Goal: Transaction & Acquisition: Purchase product/service

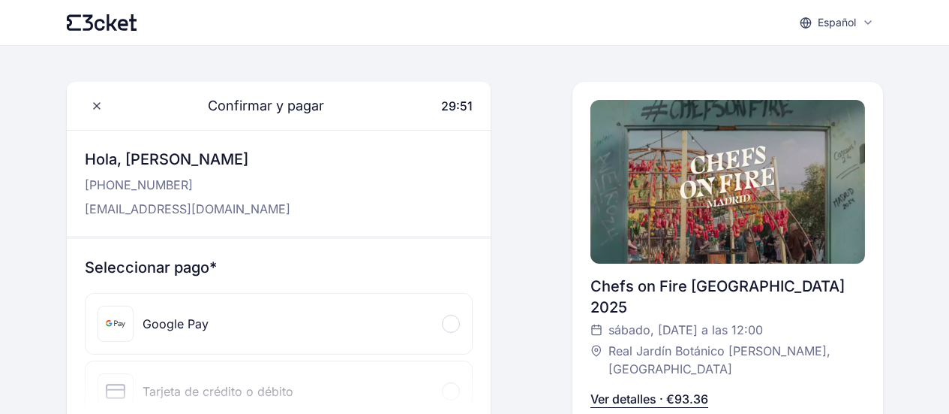
scroll to position [150, 0]
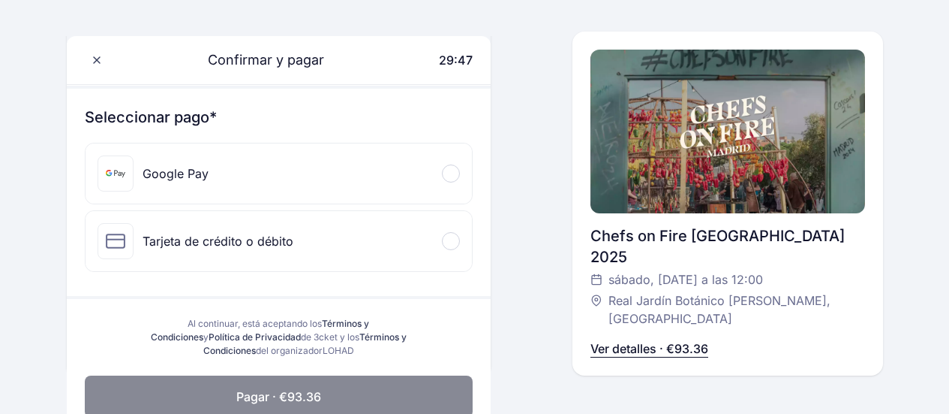
click at [629, 339] on p "Ver detalles · €93.36" at bounding box center [650, 348] width 118 height 18
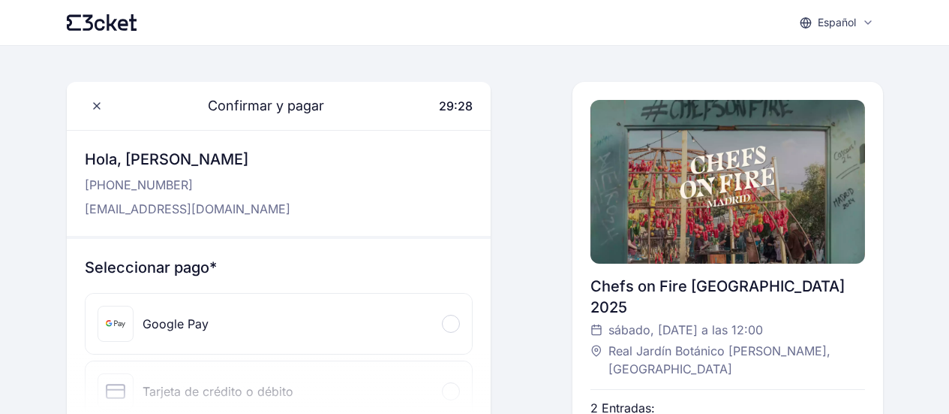
scroll to position [0, 0]
click at [856, 25] on p "Español" at bounding box center [837, 22] width 38 height 15
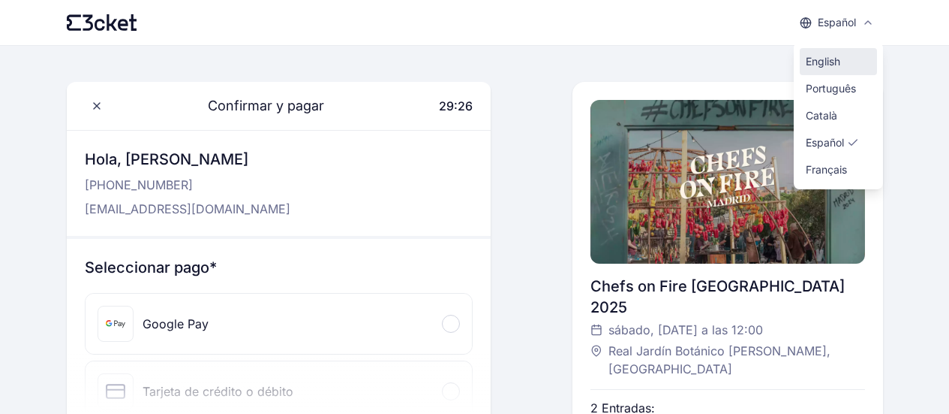
click at [841, 58] on span "English" at bounding box center [823, 61] width 35 height 15
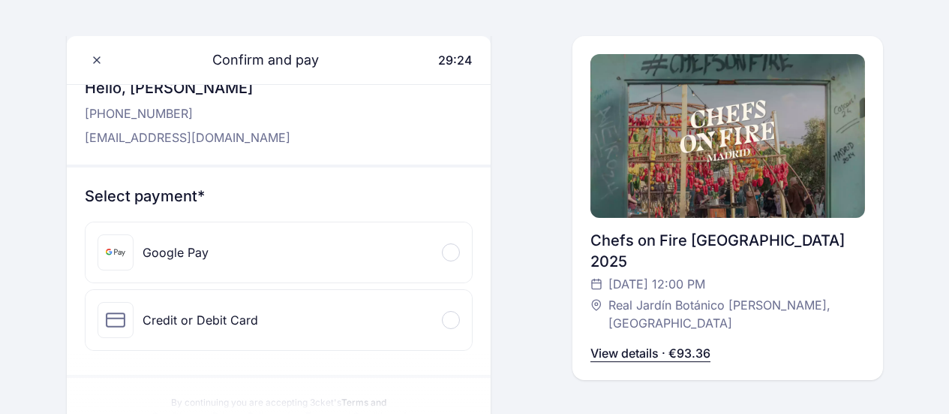
scroll to position [75, 0]
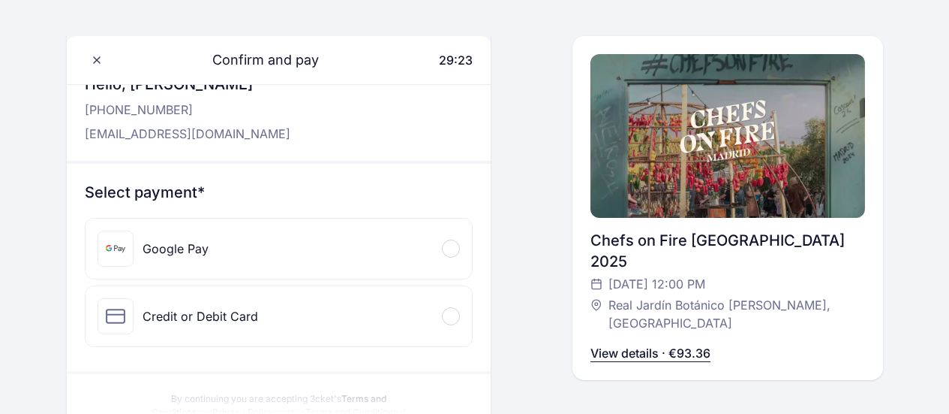
click at [636, 344] on p "View details · €93.36" at bounding box center [651, 353] width 120 height 18
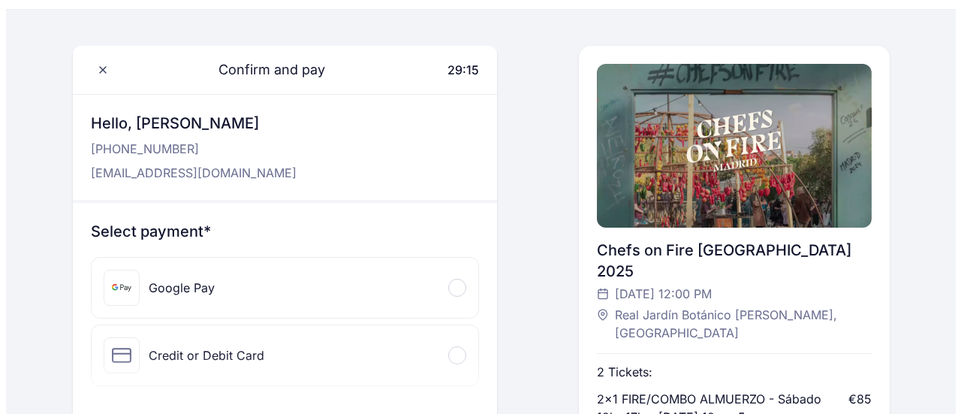
scroll to position [0, 0]
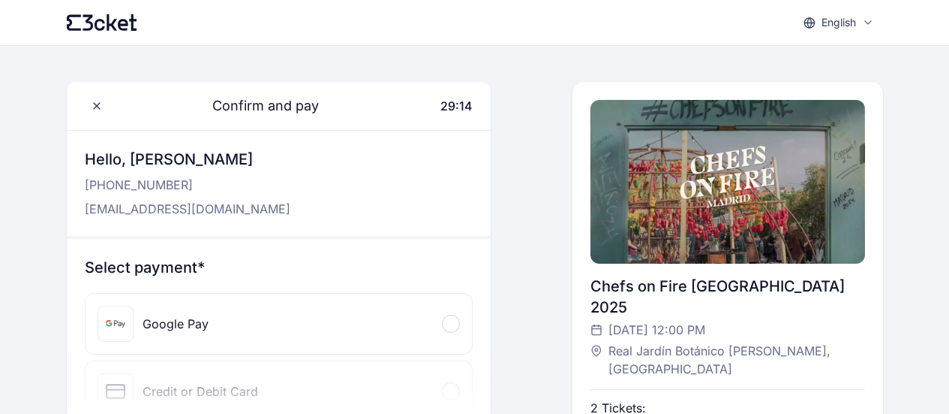
click at [118, 29] on icon at bounding box center [123, 25] width 11 height 12
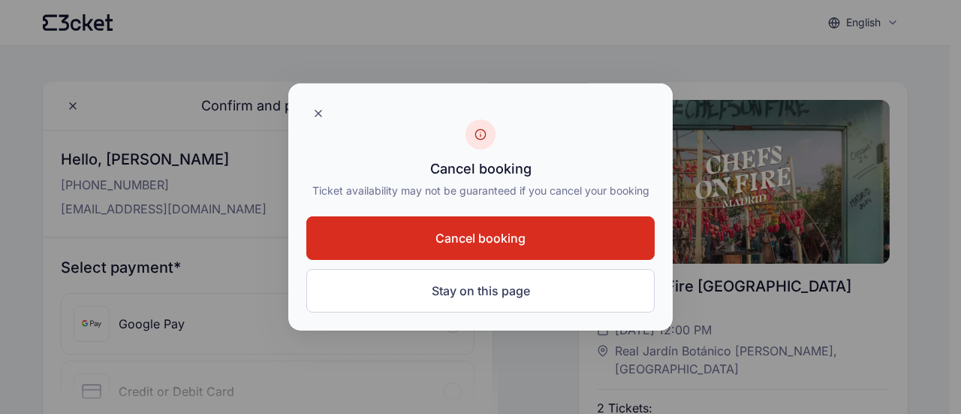
click at [524, 237] on span "Cancel booking" at bounding box center [480, 238] width 90 height 18
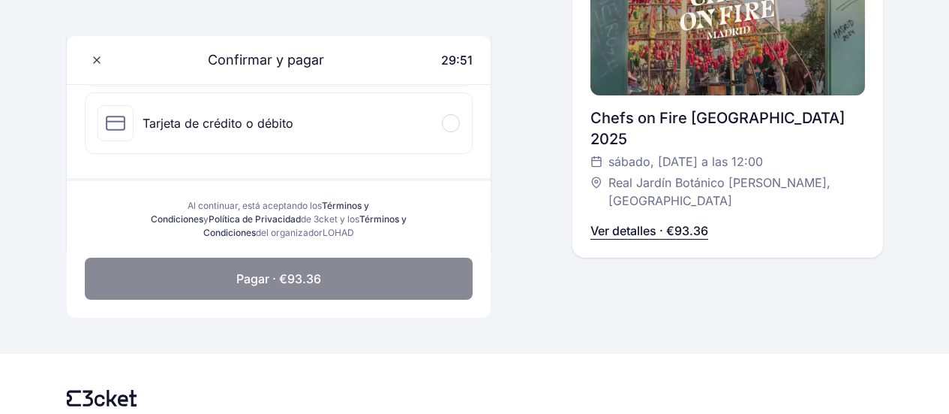
scroll to position [267, 0]
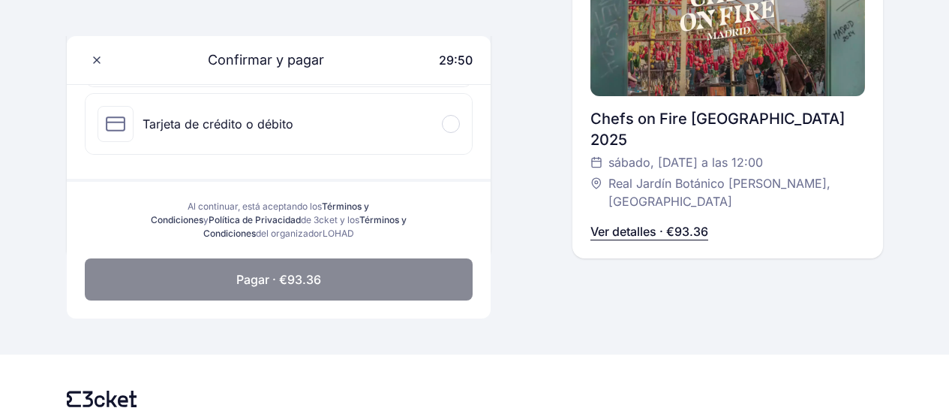
click at [683, 234] on p "Ver detalles · €93.36" at bounding box center [650, 231] width 118 height 18
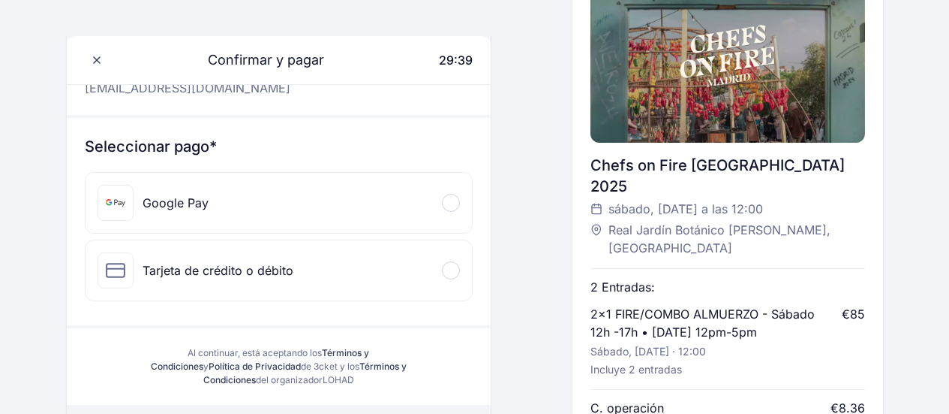
scroll to position [117, 0]
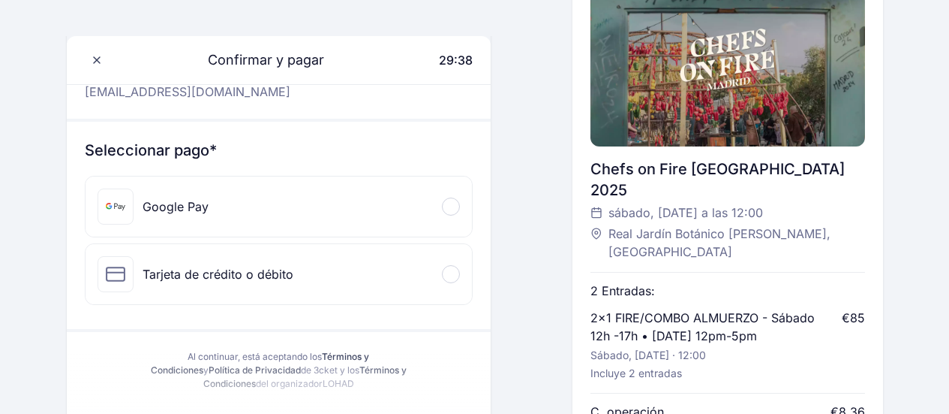
click at [459, 272] on div at bounding box center [451, 274] width 18 height 18
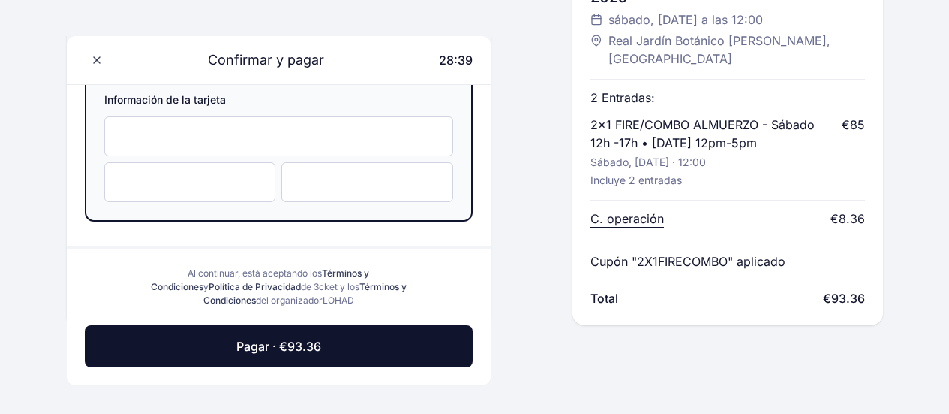
scroll to position [342, 0]
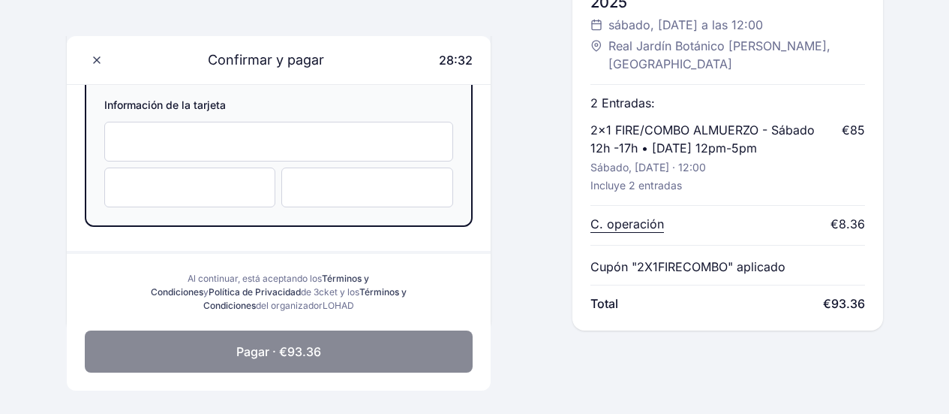
click at [381, 347] on button "Pagar · €93.36" at bounding box center [279, 351] width 389 height 42
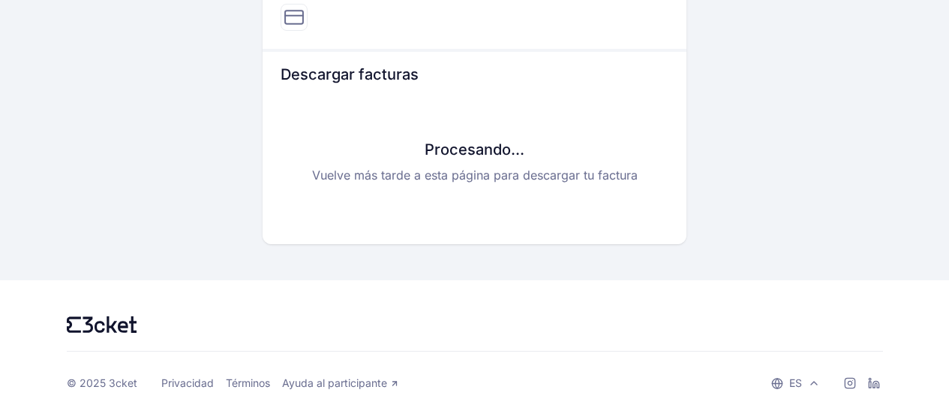
scroll to position [939, 0]
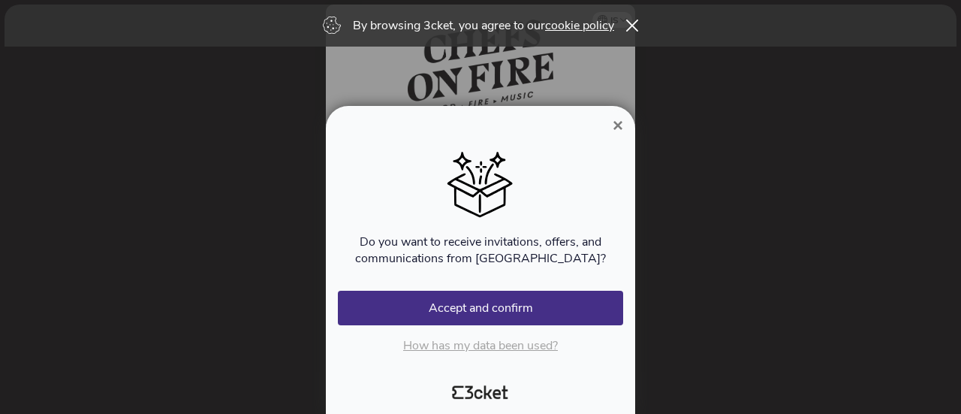
click at [613, 122] on font "×" at bounding box center [617, 125] width 11 height 20
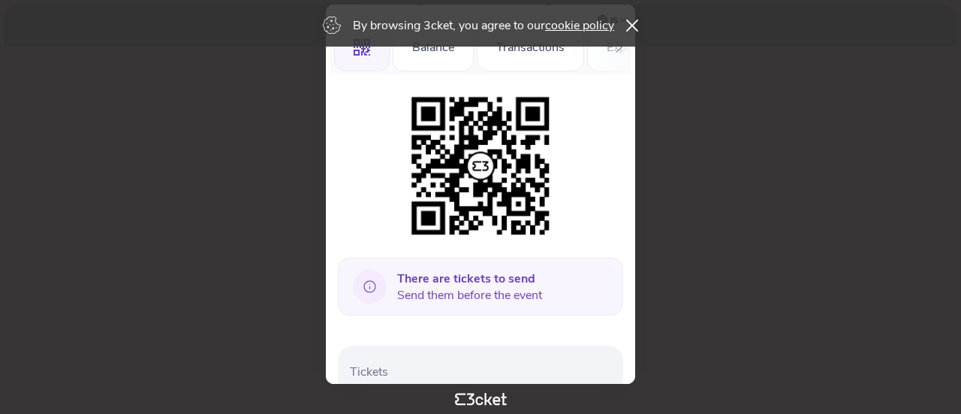
scroll to position [75, 0]
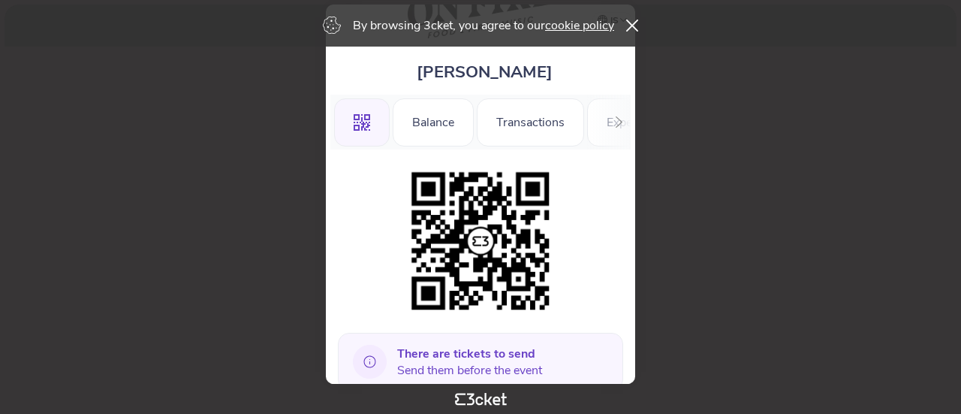
click at [627, 26] on div "By browsing 3cket, you agree to our cookie policy" at bounding box center [481, 26] width 952 height 42
click at [629, 26] on icon at bounding box center [632, 26] width 12 height 13
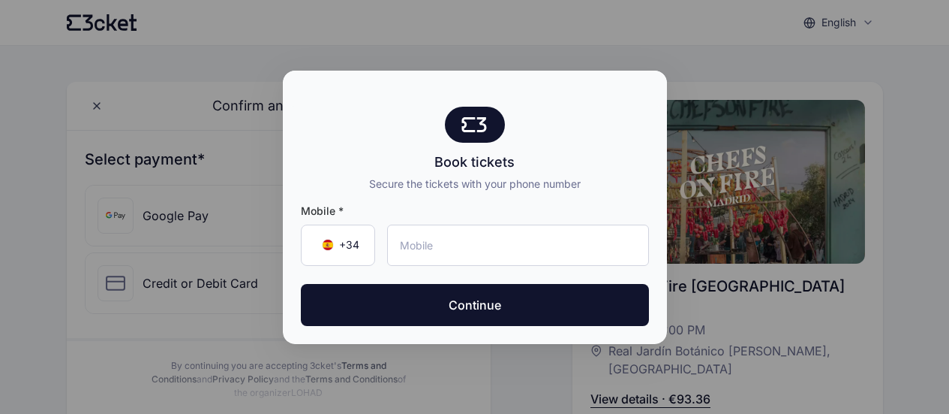
click at [619, 135] on div "Book tickets Secure the tickets with your phone number" at bounding box center [475, 149] width 384 height 85
